Goal: Information Seeking & Learning: Learn about a topic

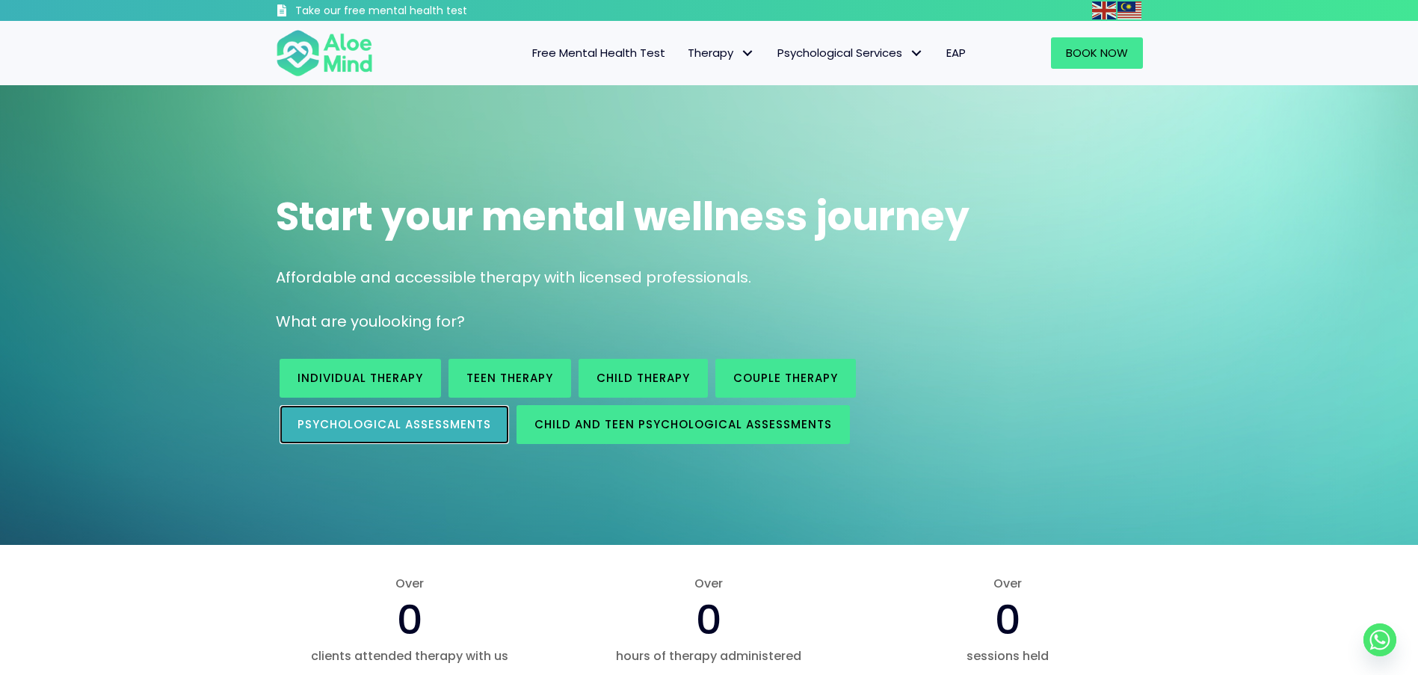
click at [431, 427] on span "Psychological assessments" at bounding box center [394, 424] width 194 height 16
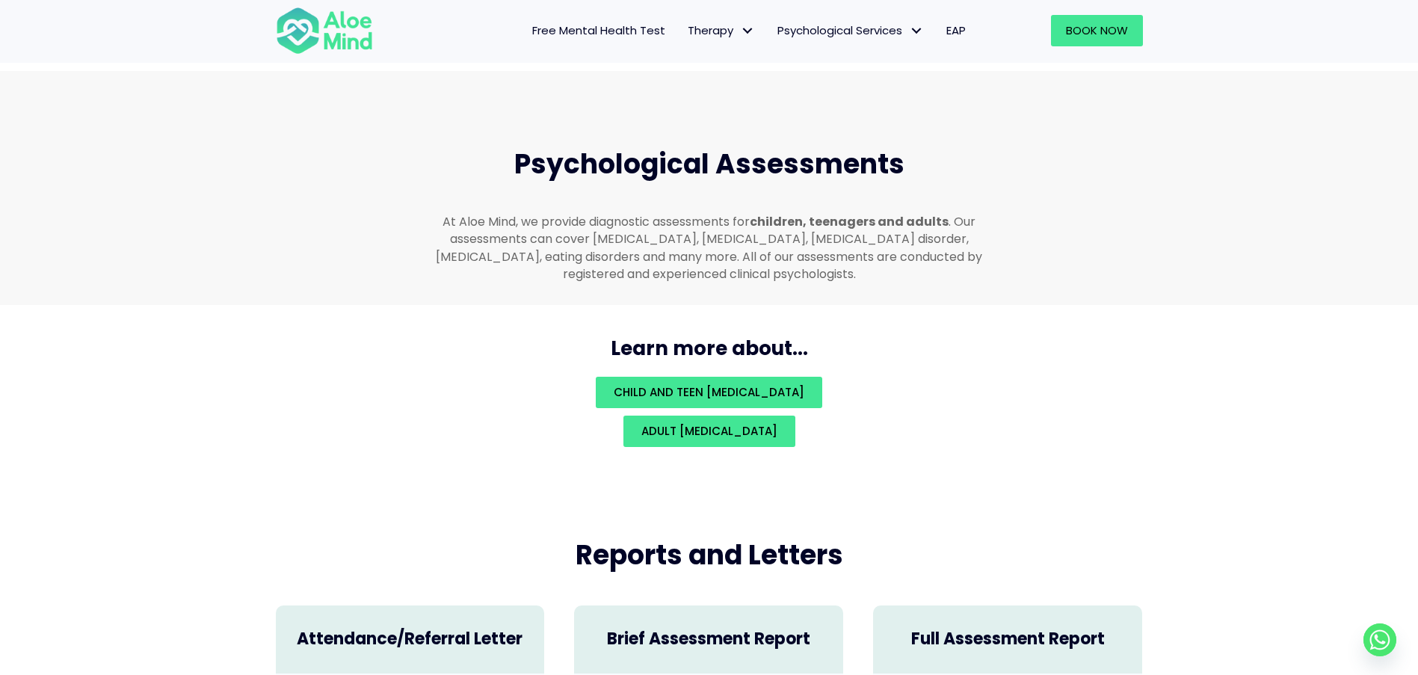
scroll to position [3175, 0]
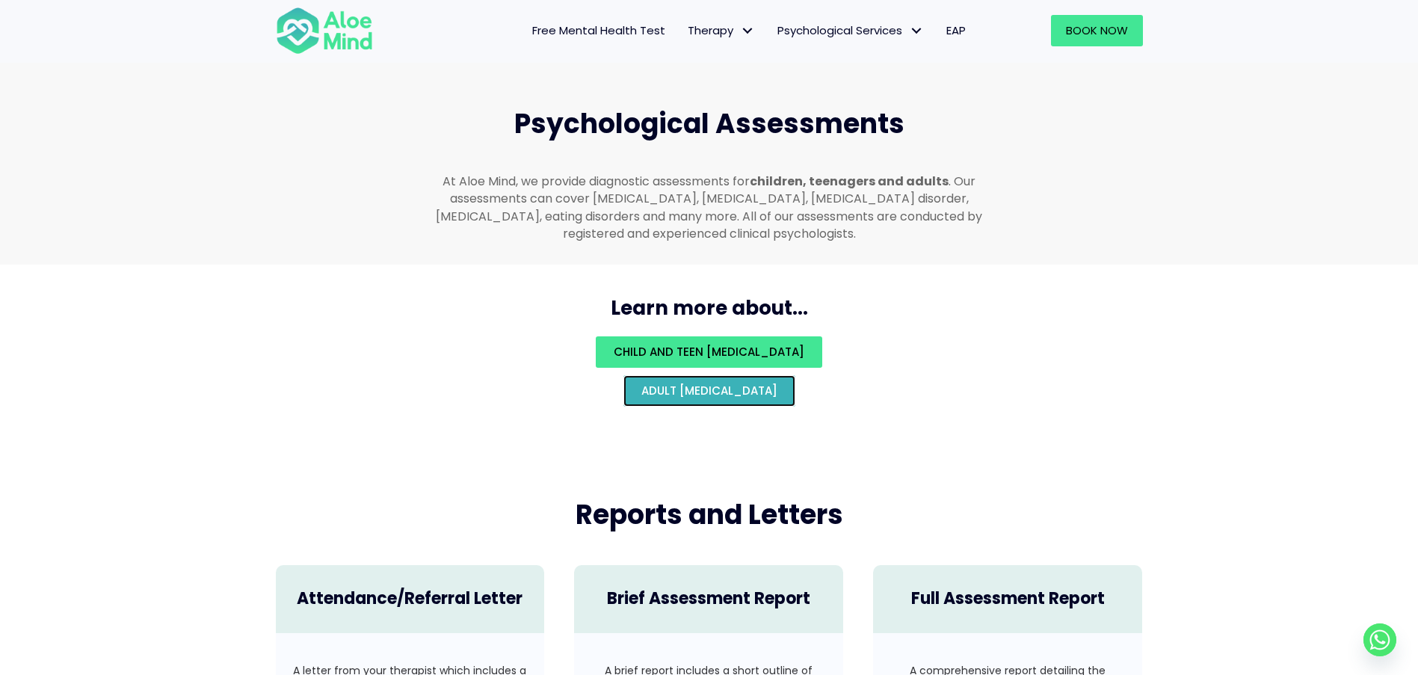
click at [777, 383] on span "Adult [MEDICAL_DATA]" at bounding box center [709, 391] width 136 height 16
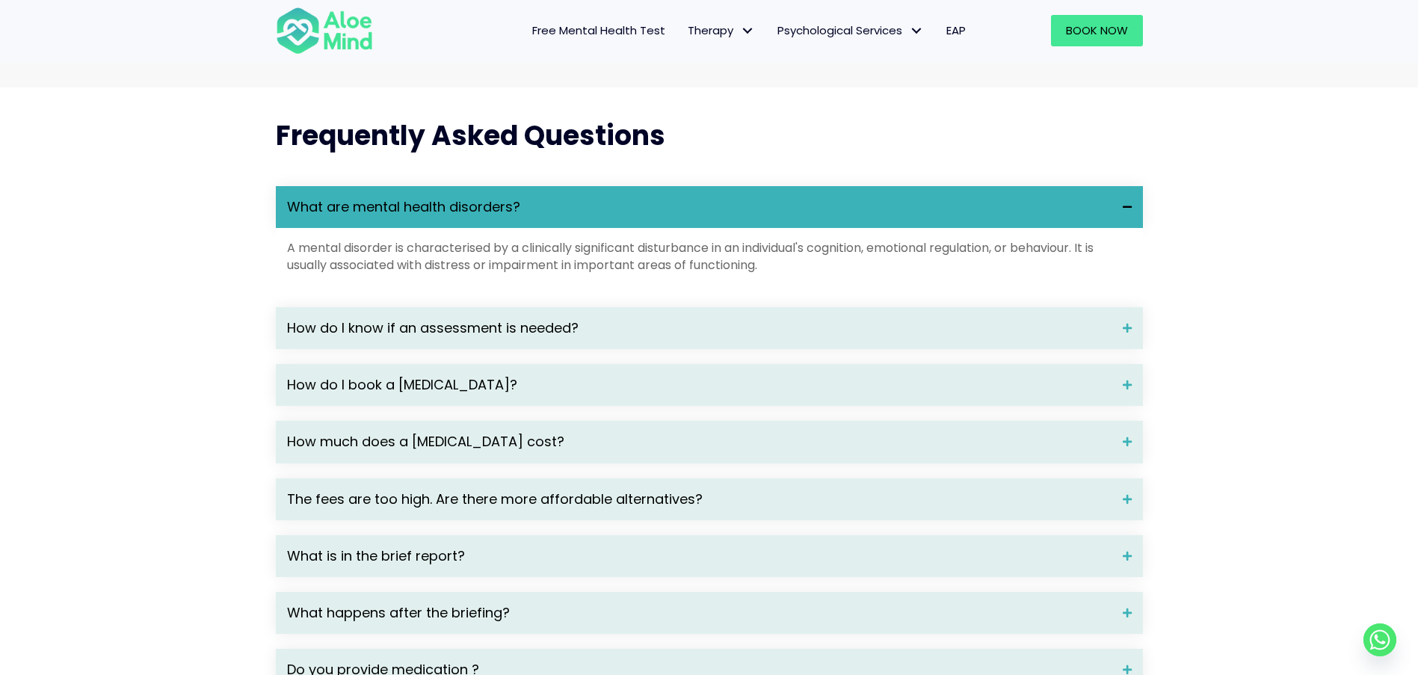
scroll to position [2018, 0]
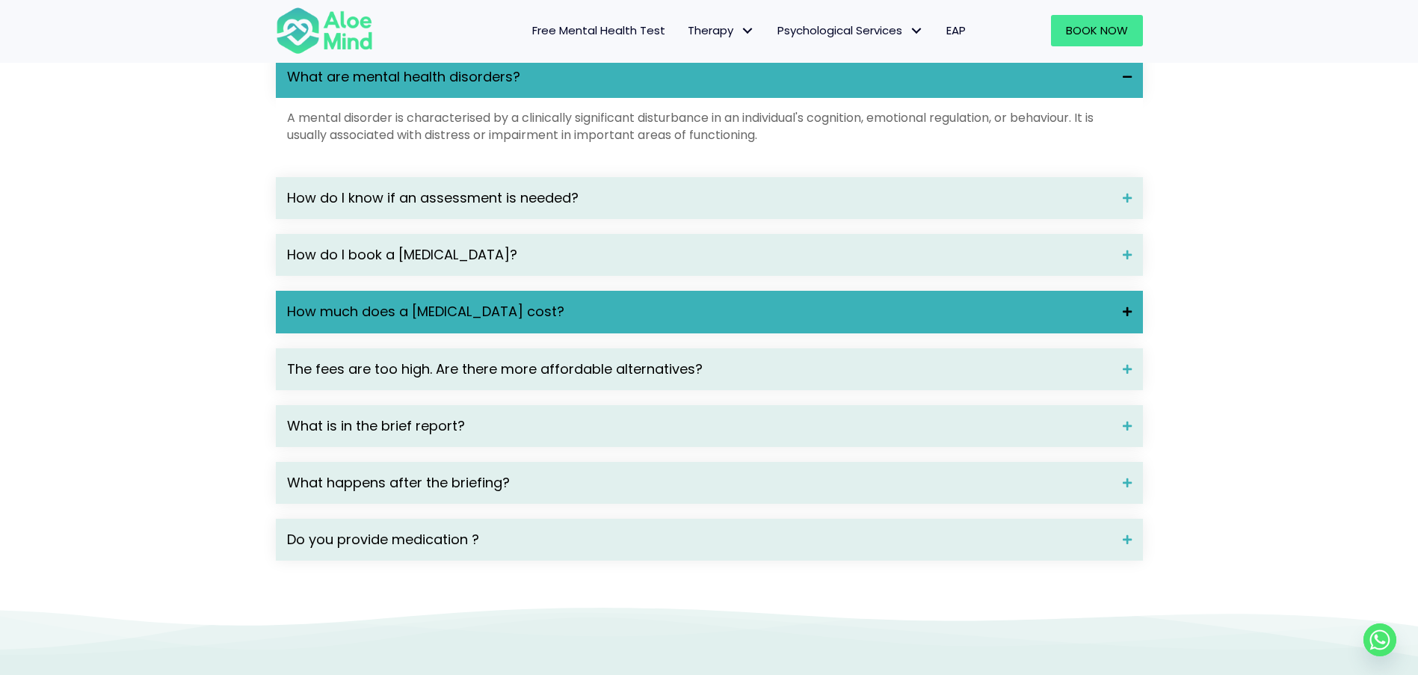
click at [558, 333] on div "How much does a [MEDICAL_DATA] cost?" at bounding box center [709, 312] width 867 height 42
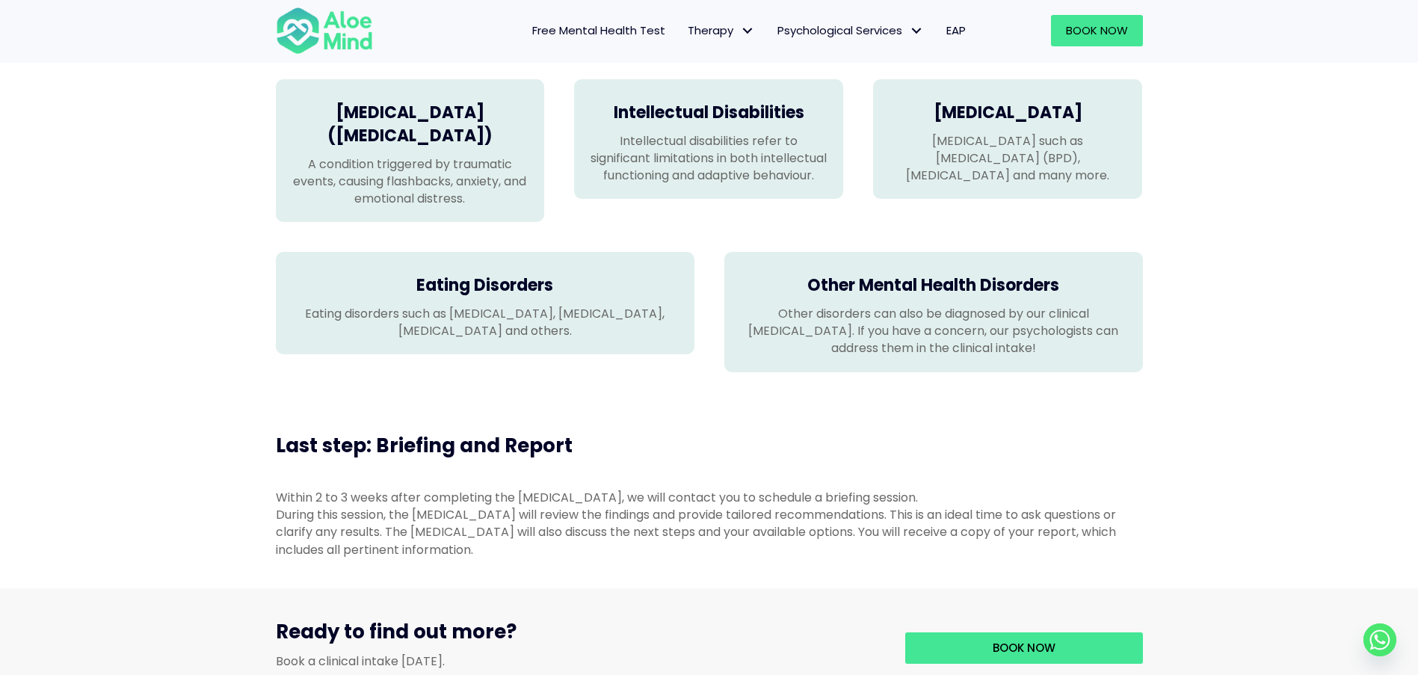
scroll to position [1196, 0]
